Goal: Transaction & Acquisition: Download file/media

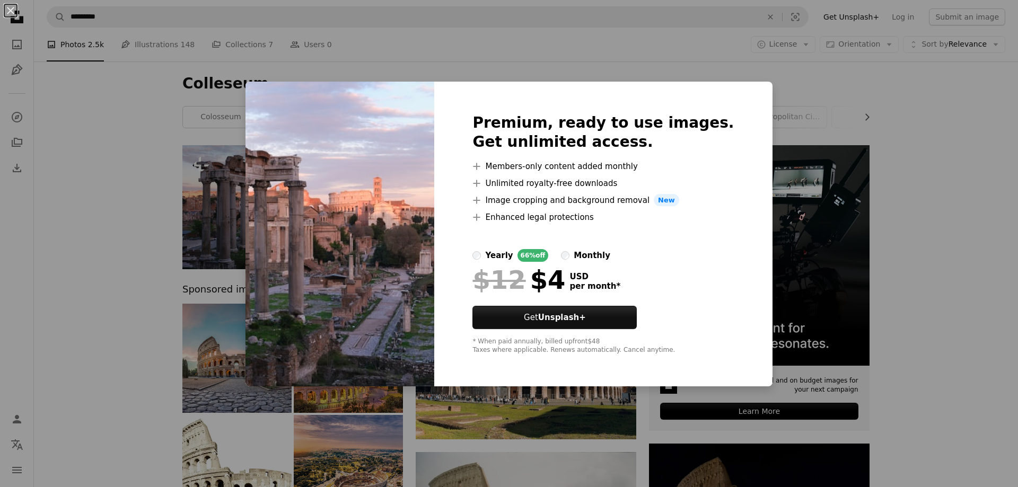
click at [785, 78] on div "An X shape Premium, ready to use images. Get unlimited access. A plus sign Memb…" at bounding box center [509, 243] width 1018 height 487
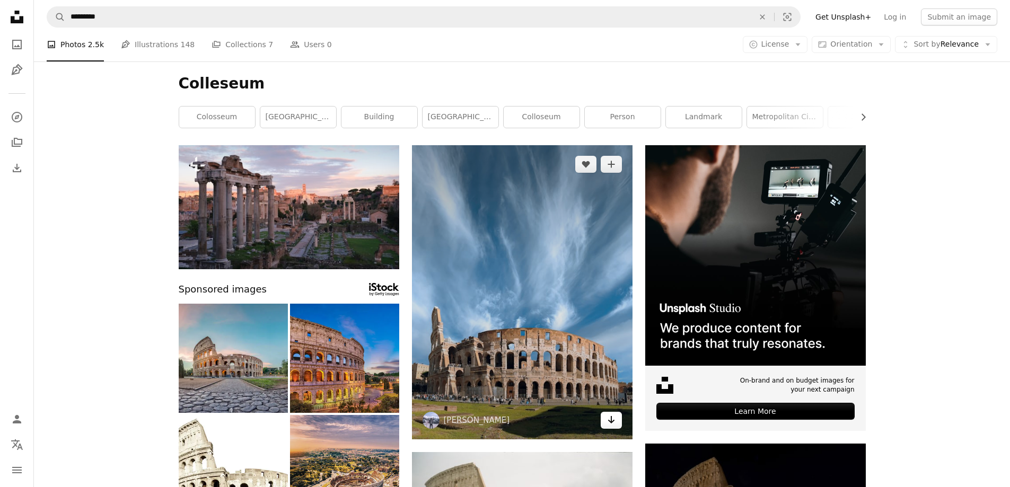
click at [611, 423] on icon "Arrow pointing down" at bounding box center [611, 420] width 8 height 13
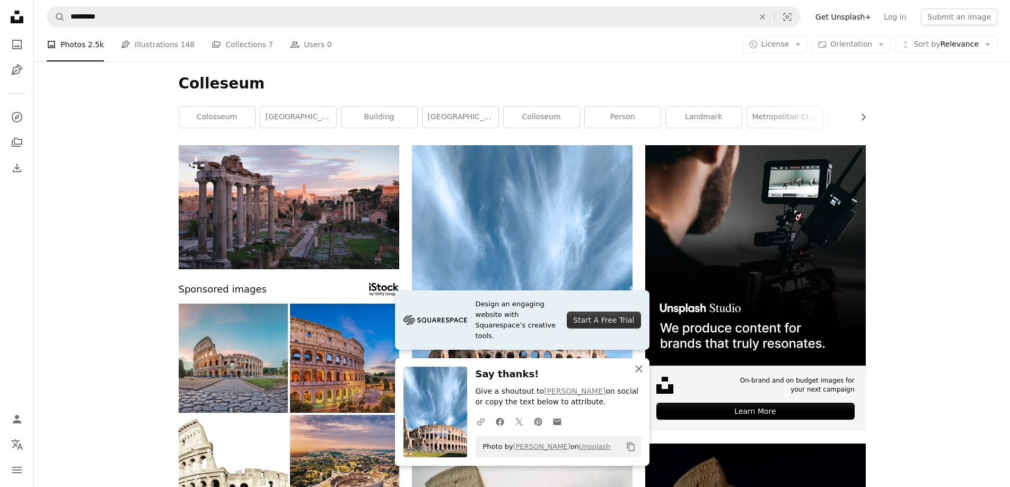
click at [643, 368] on icon "An X shape" at bounding box center [639, 369] width 13 height 13
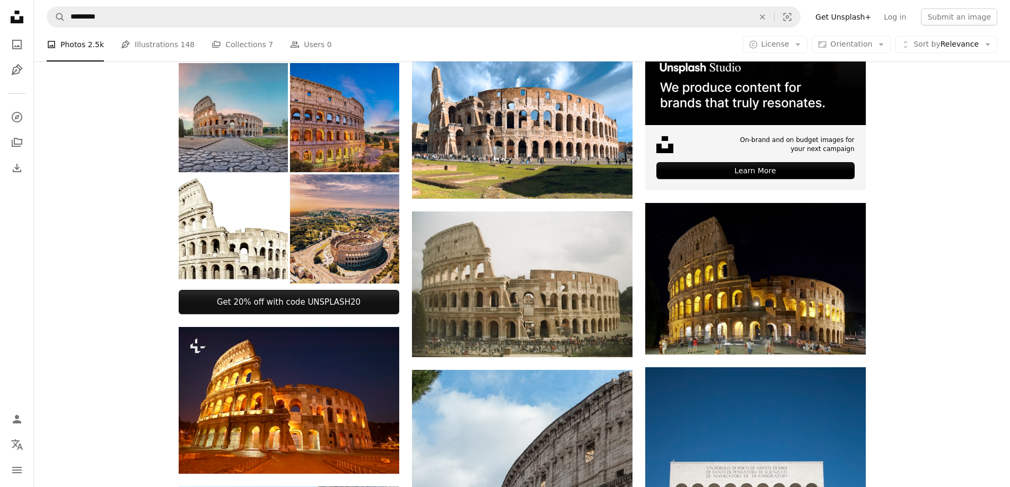
scroll to position [265, 0]
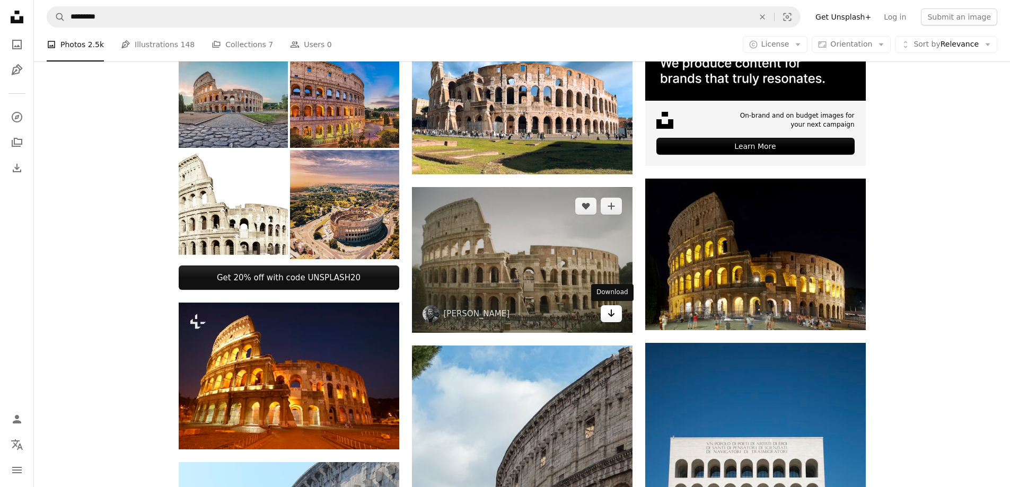
click at [606, 312] on link "Arrow pointing down" at bounding box center [611, 313] width 21 height 17
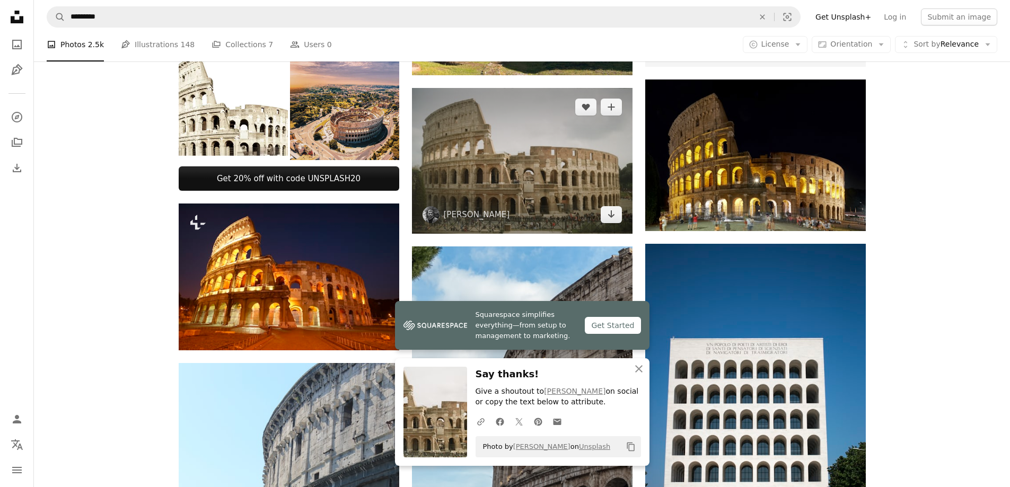
scroll to position [424, 0]
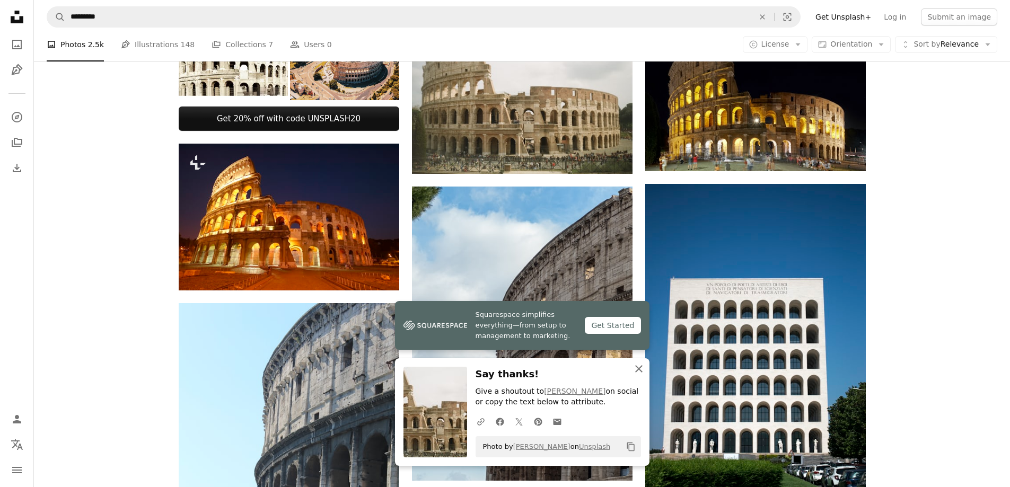
click at [634, 369] on icon "An X shape" at bounding box center [639, 369] width 13 height 13
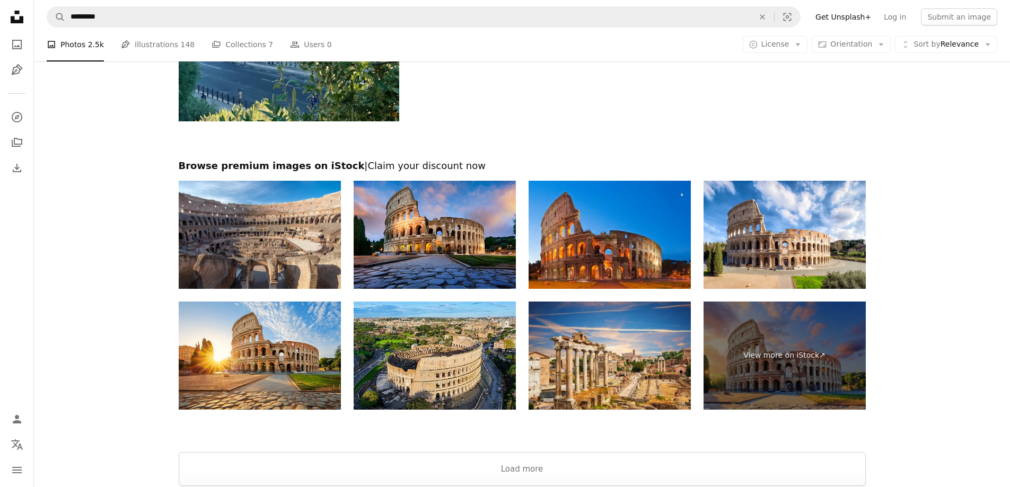
scroll to position [2121, 0]
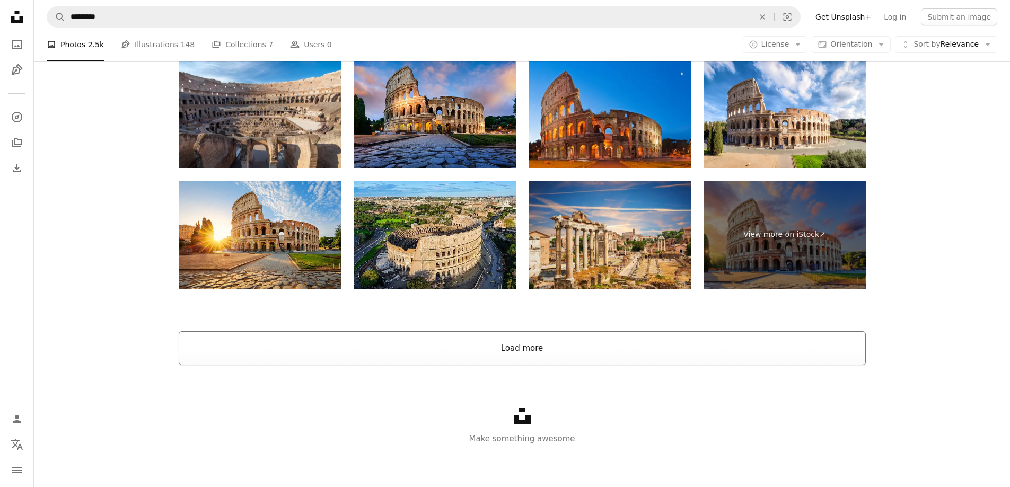
click at [527, 348] on button "Load more" at bounding box center [522, 348] width 687 height 34
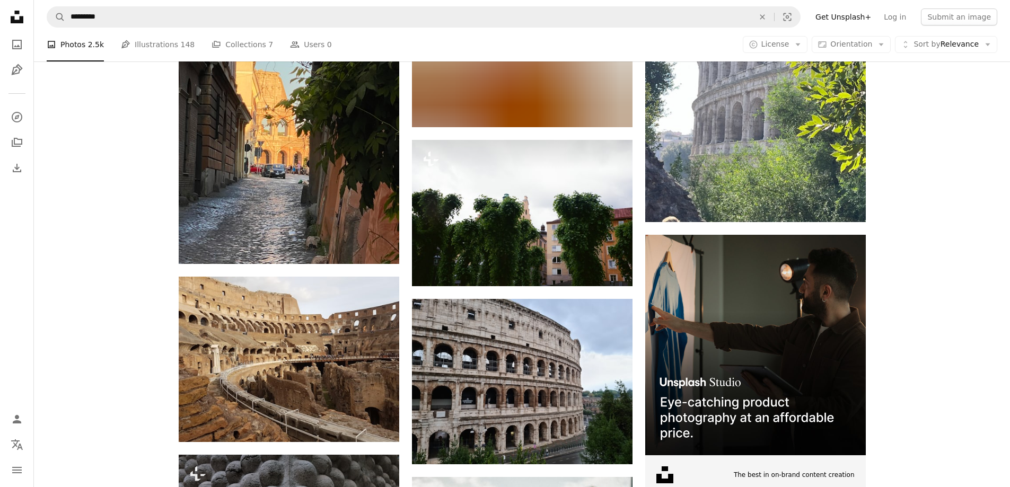
scroll to position [3803, 0]
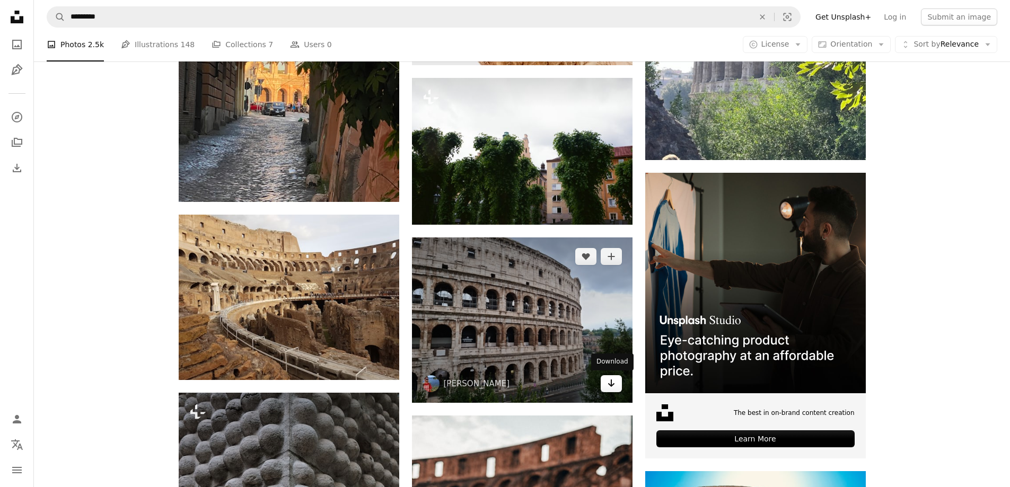
click at [603, 380] on link "Arrow pointing down" at bounding box center [611, 383] width 21 height 17
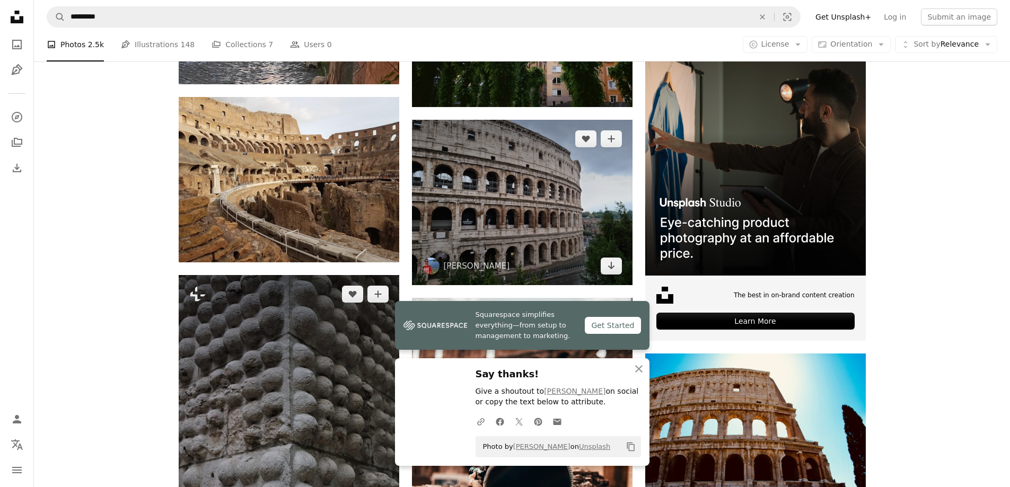
scroll to position [3962, 0]
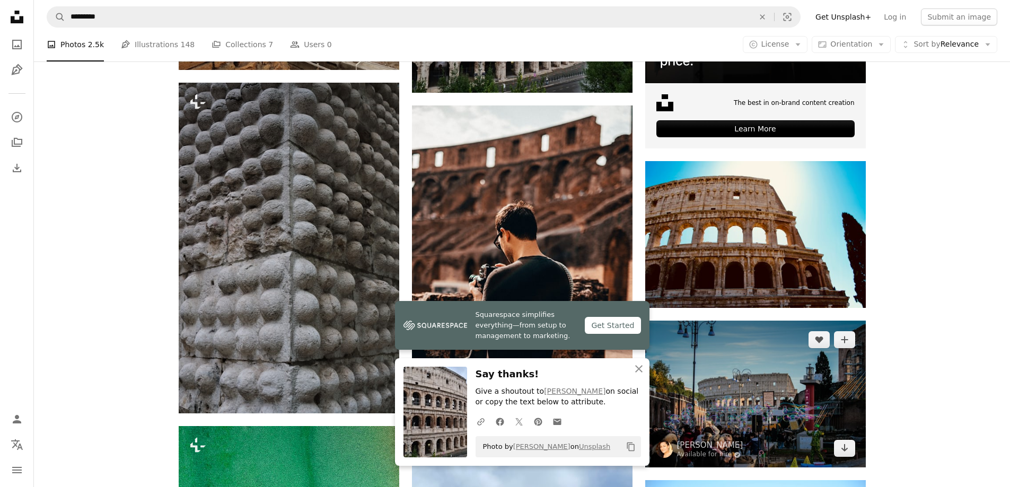
scroll to position [4174, 0]
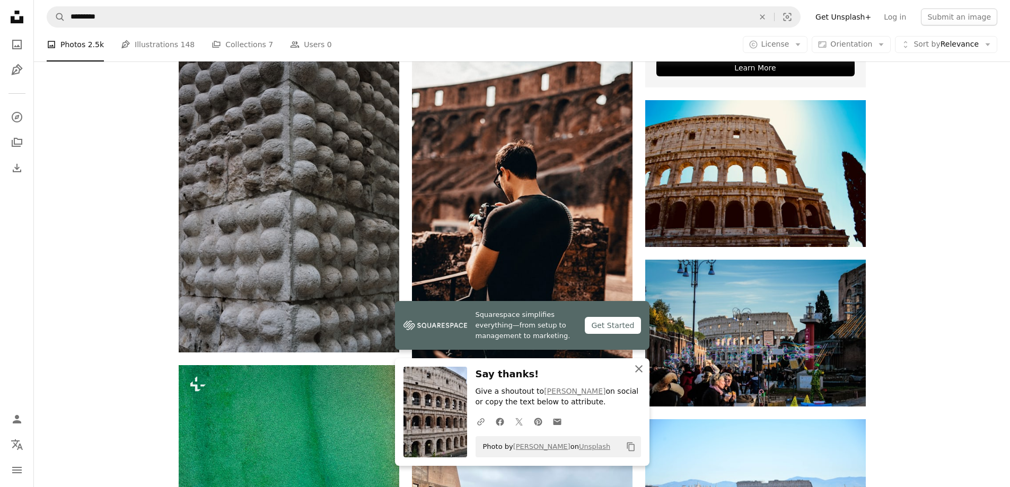
click at [646, 369] on button "An X shape Close" at bounding box center [638, 368] width 21 height 21
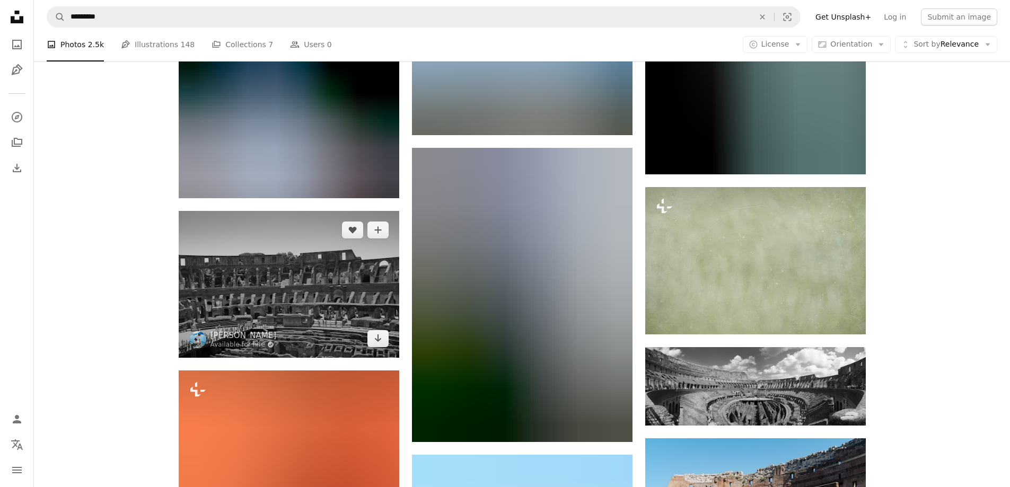
scroll to position [10326, 0]
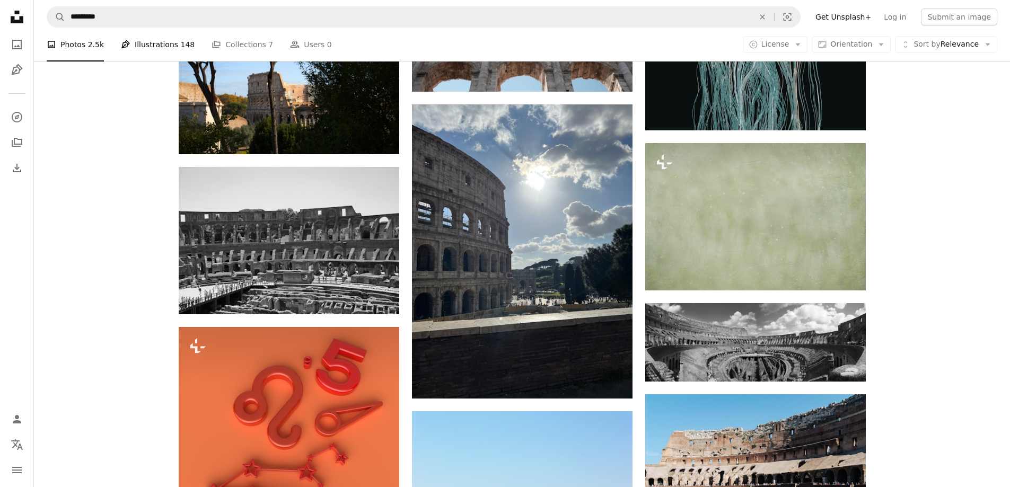
click at [137, 49] on link "Pen Tool Illustrations 148" at bounding box center [158, 45] width 74 height 34
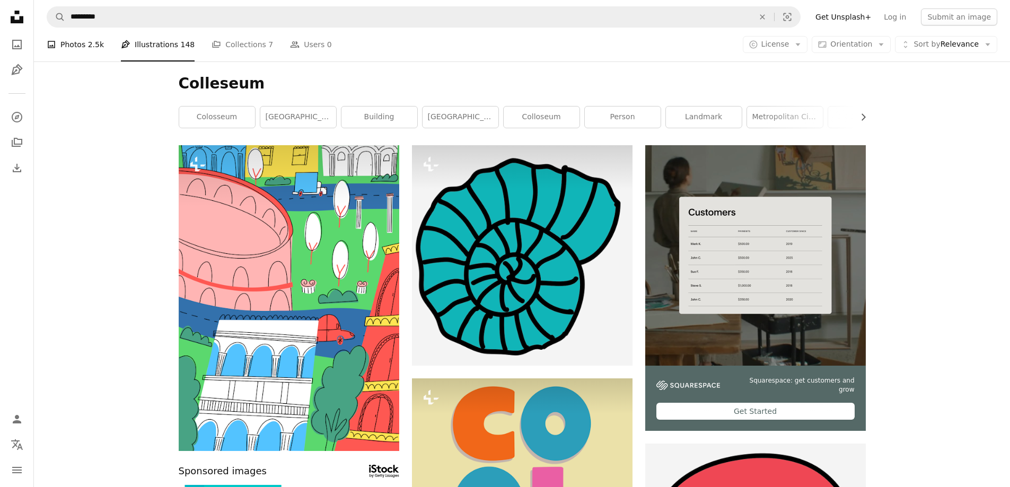
click at [76, 48] on link "A photo Photos 2.5k" at bounding box center [75, 45] width 57 height 34
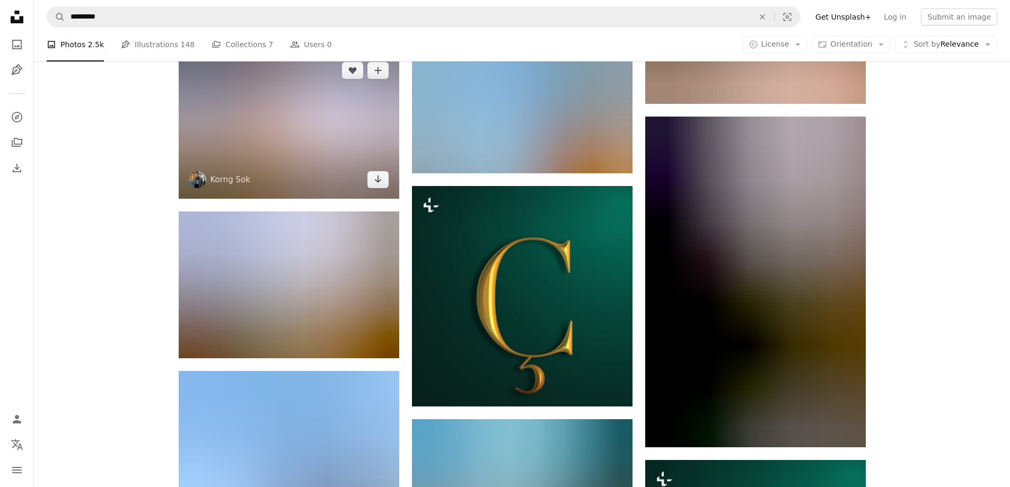
scroll to position [2864, 0]
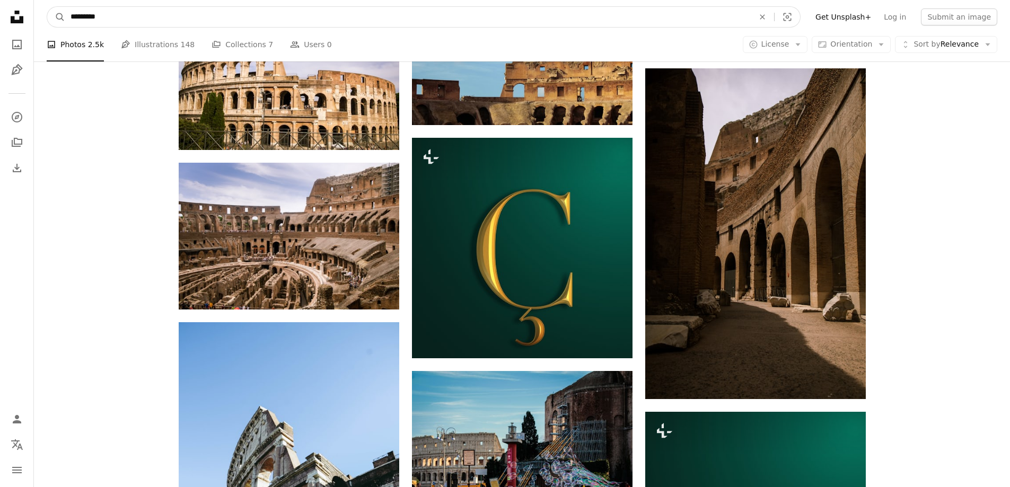
click at [126, 21] on input "*********" at bounding box center [408, 17] width 686 height 20
drag, startPoint x: 108, startPoint y: 17, endPoint x: 29, endPoint y: 28, distance: 79.7
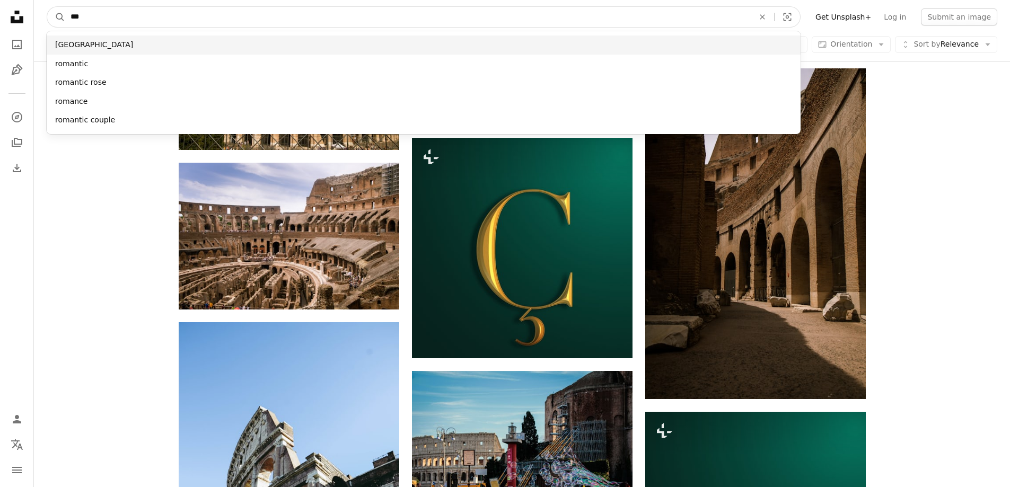
type input "***"
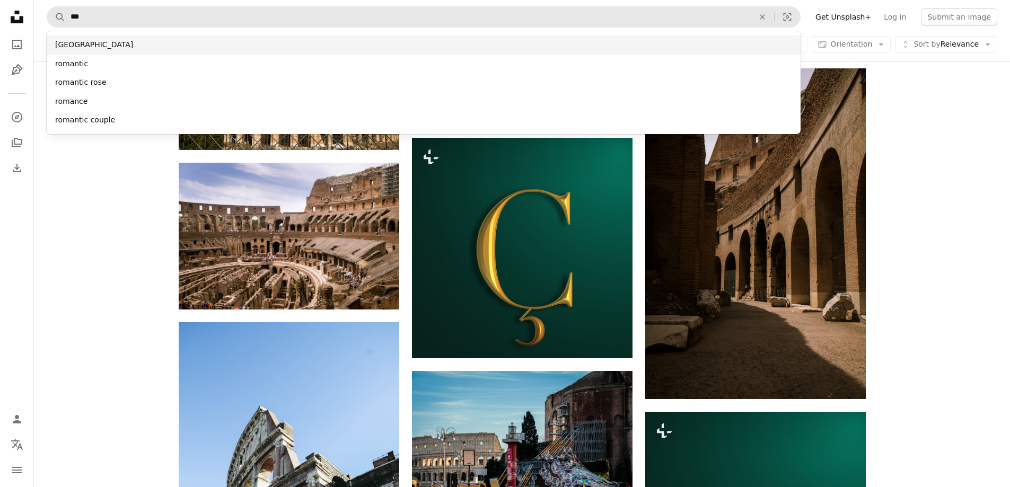
click at [95, 46] on div "[GEOGRAPHIC_DATA]" at bounding box center [424, 45] width 754 height 19
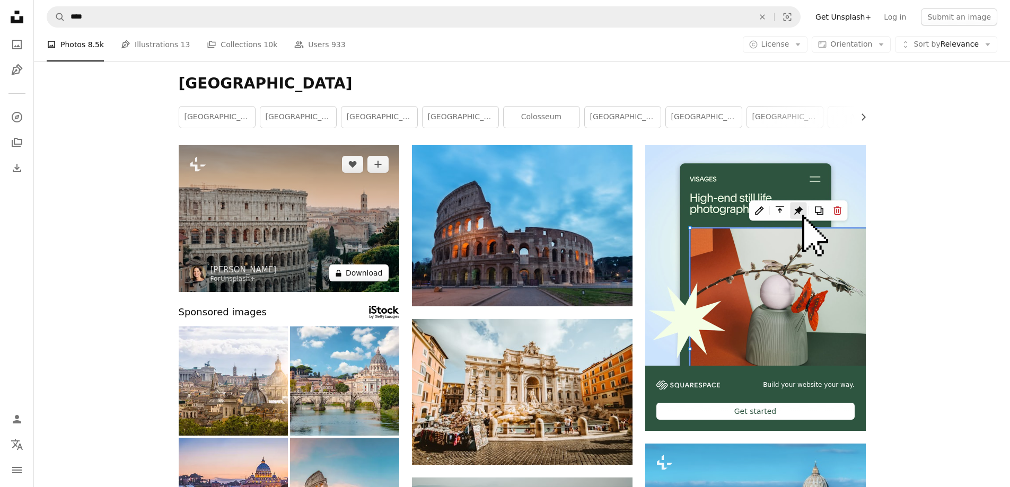
click at [351, 275] on button "A lock Download" at bounding box center [358, 273] width 59 height 17
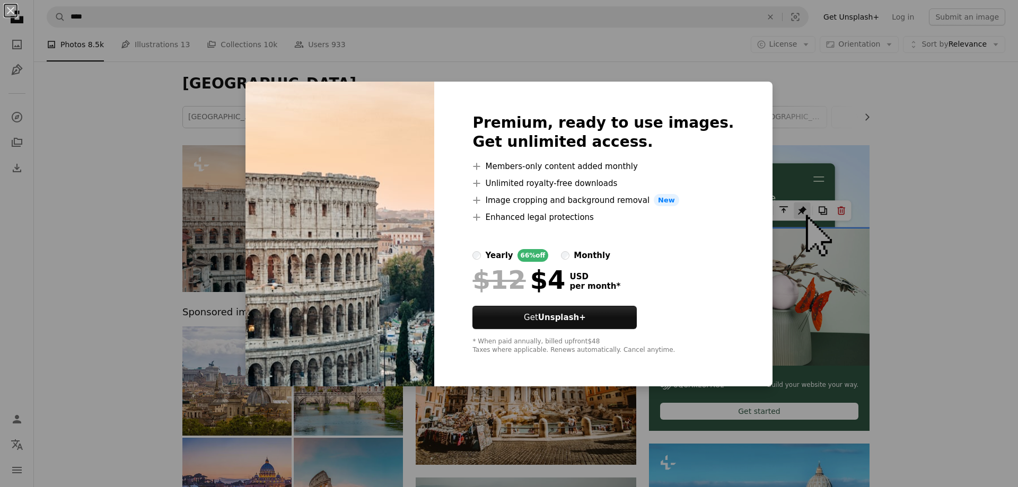
click at [213, 228] on div "An X shape Premium, ready to use images. Get unlimited access. A plus sign Memb…" at bounding box center [509, 243] width 1018 height 487
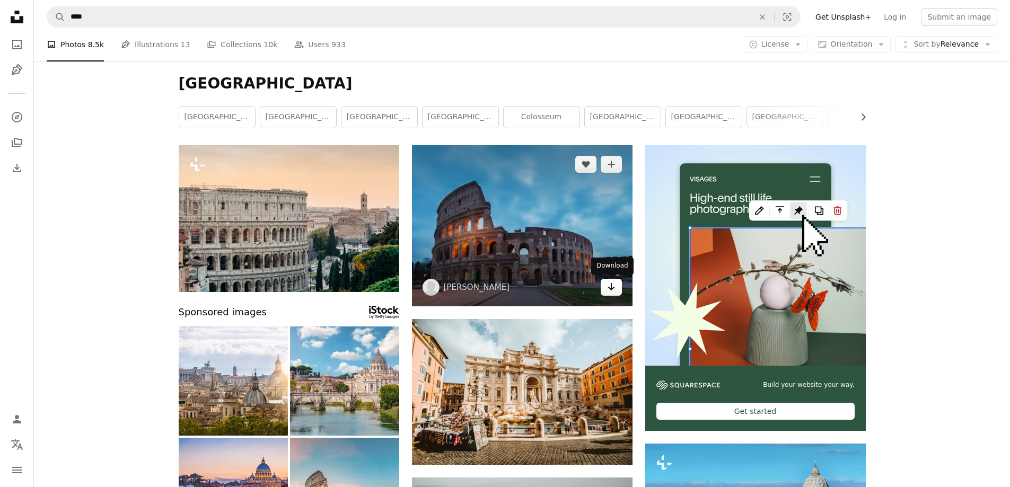
click at [614, 291] on icon "Arrow pointing down" at bounding box center [611, 287] width 8 height 13
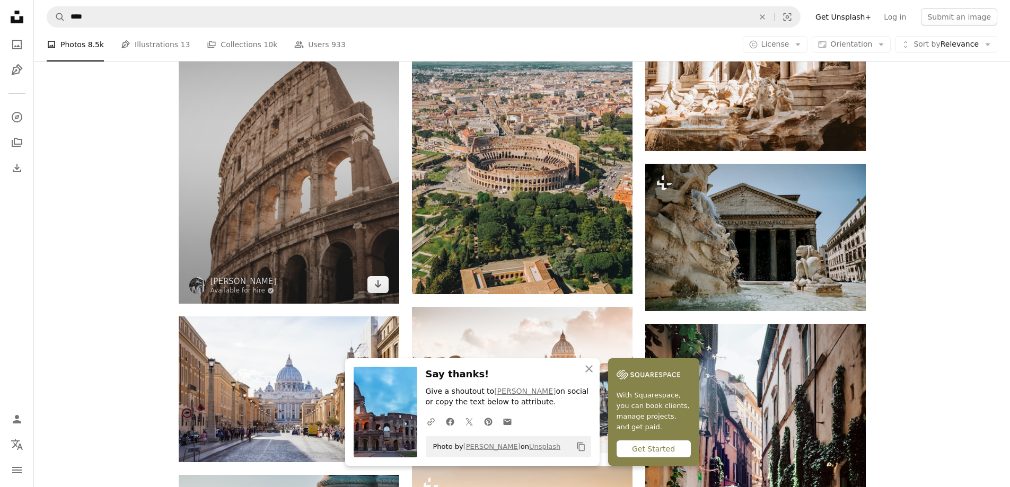
scroll to position [636, 0]
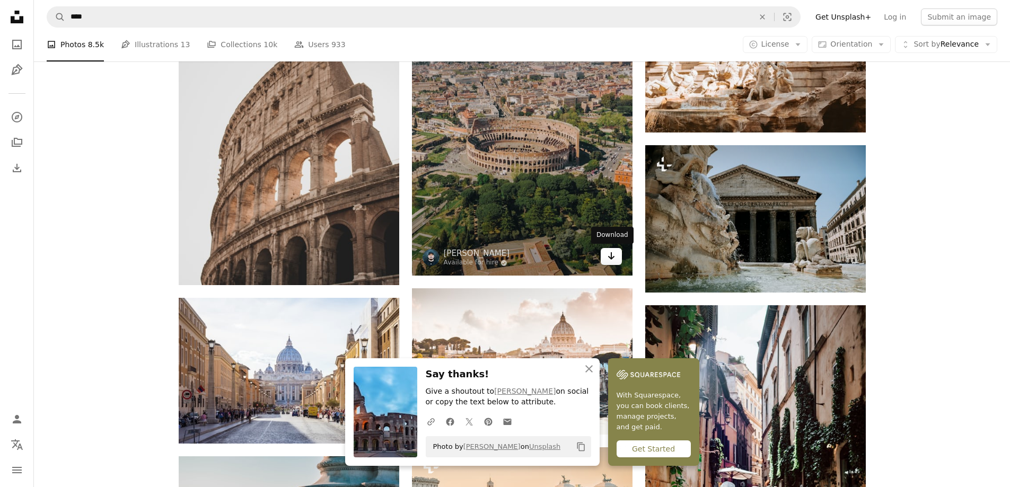
click at [605, 257] on link "Arrow pointing down" at bounding box center [611, 256] width 21 height 17
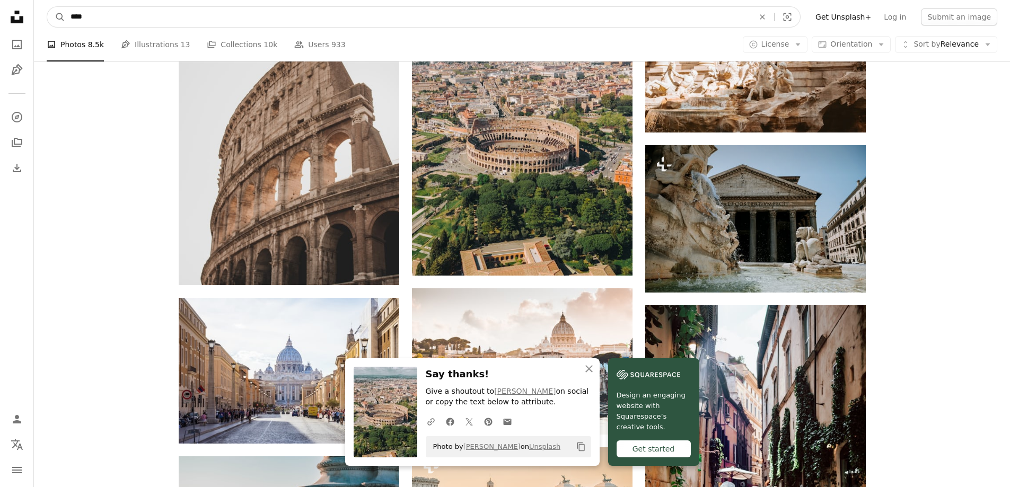
click at [119, 20] on input "****" at bounding box center [408, 17] width 686 height 20
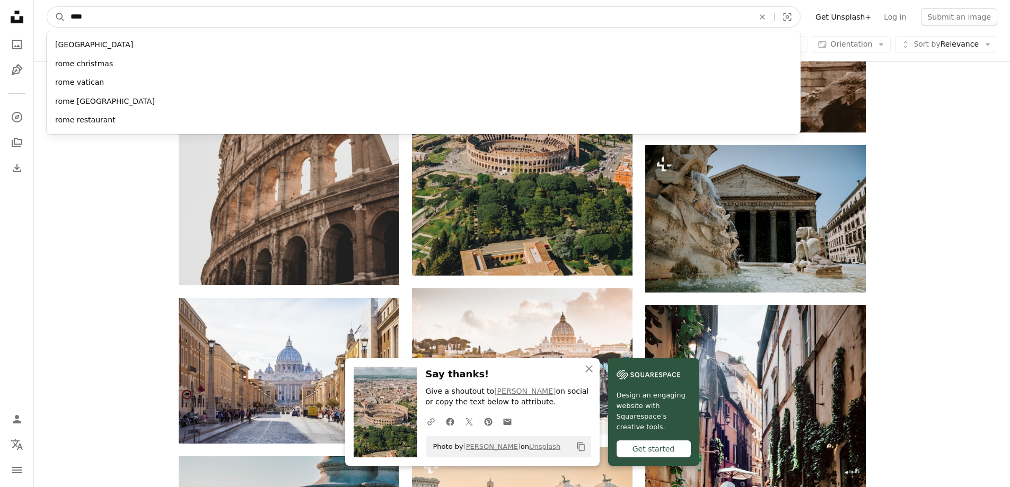
drag, startPoint x: 115, startPoint y: 19, endPoint x: 25, endPoint y: 26, distance: 90.4
type input "*****"
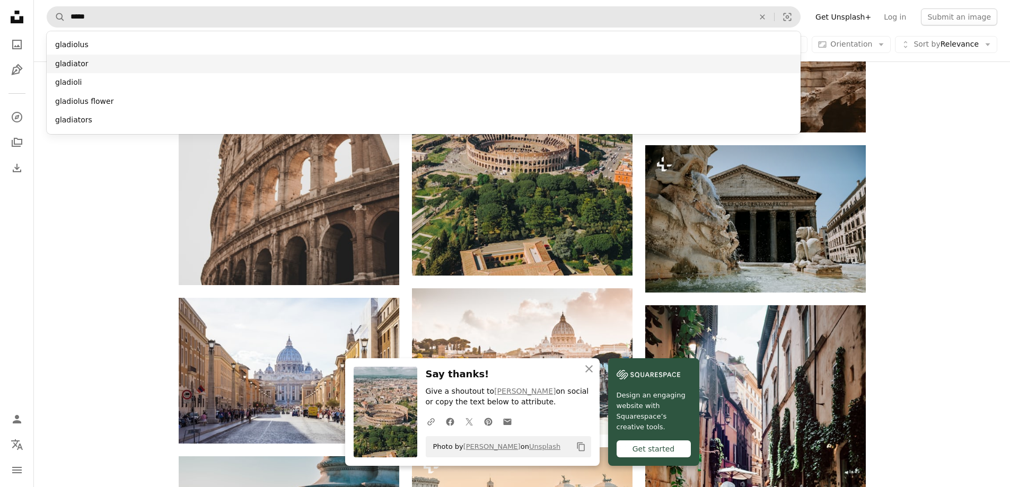
click at [82, 56] on div "gladiator" at bounding box center [424, 64] width 754 height 19
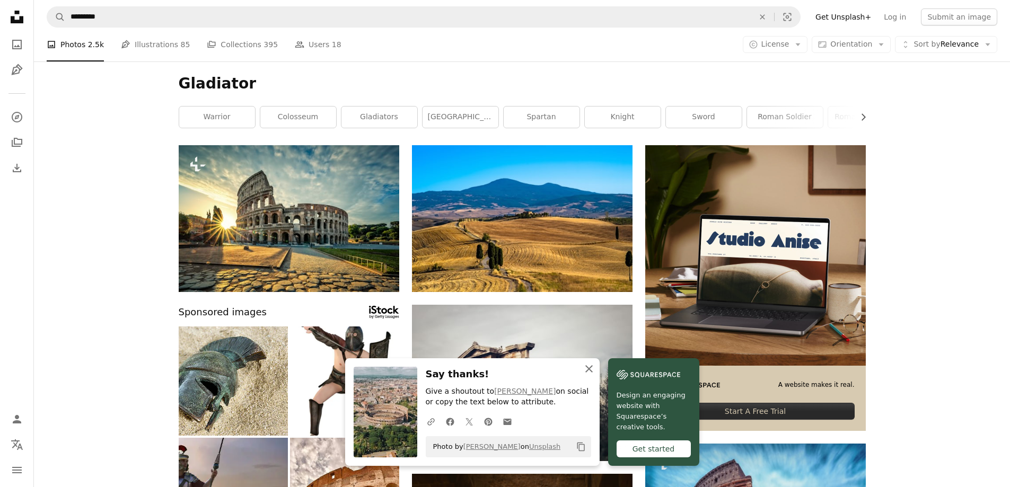
click at [588, 372] on icon "An X shape" at bounding box center [589, 369] width 13 height 13
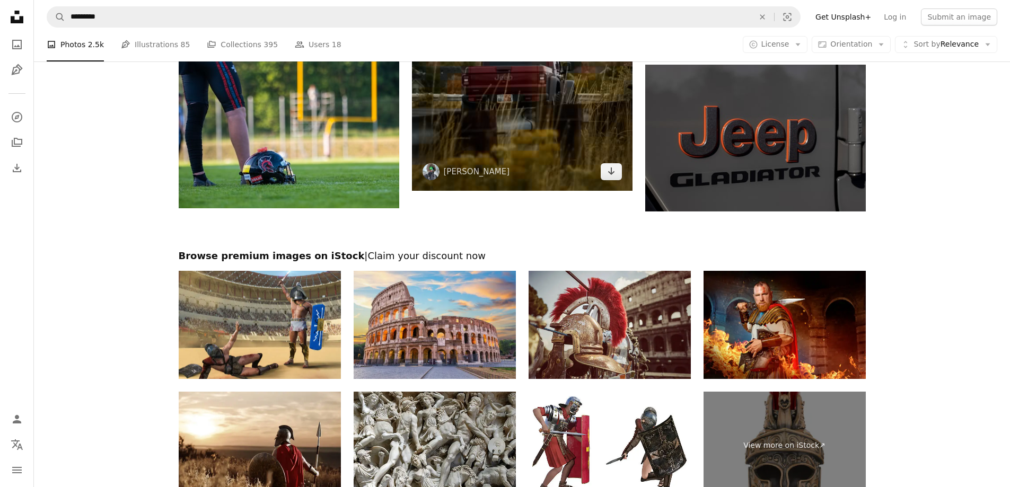
scroll to position [1538, 0]
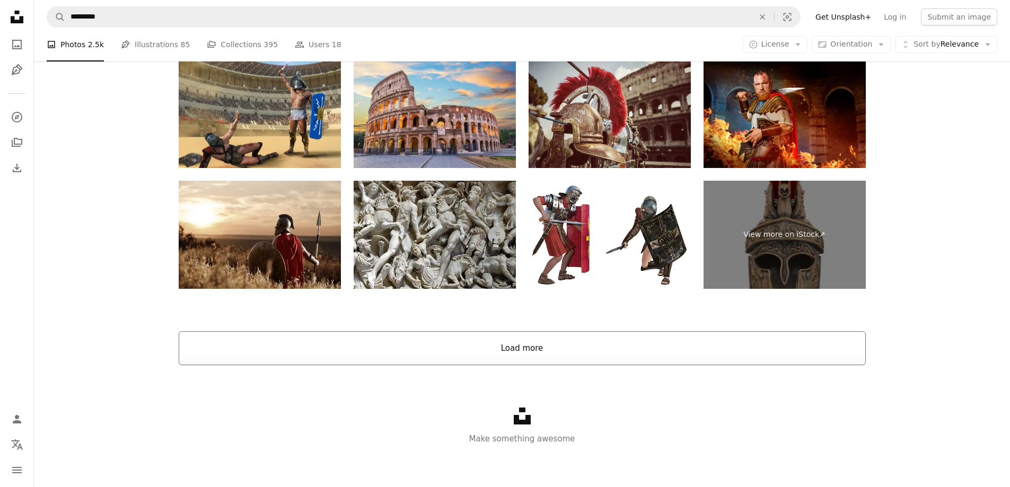
click at [515, 344] on button "Load more" at bounding box center [522, 348] width 687 height 34
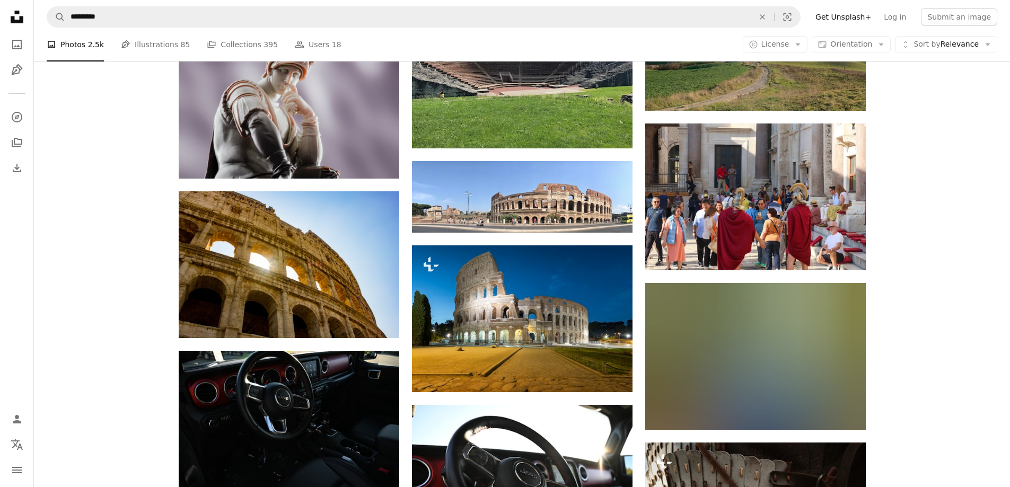
scroll to position [3855, 0]
